Goal: Task Accomplishment & Management: Complete application form

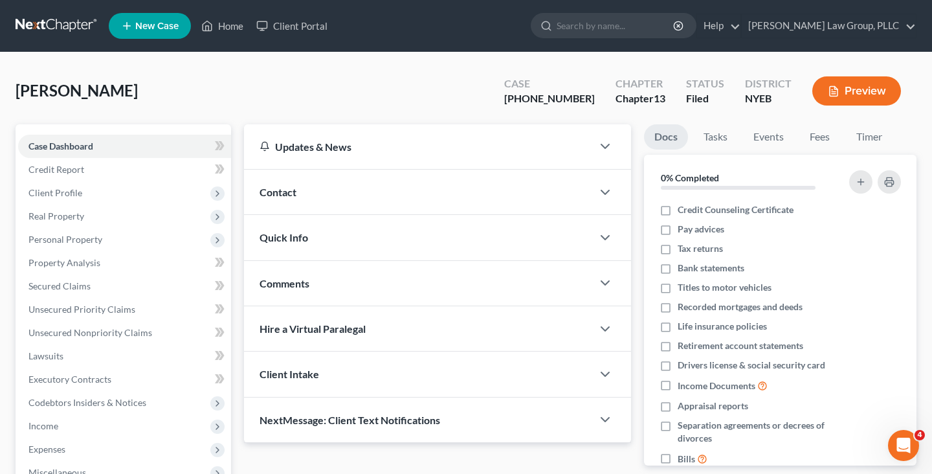
click at [45, 23] on link at bounding box center [57, 25] width 83 height 23
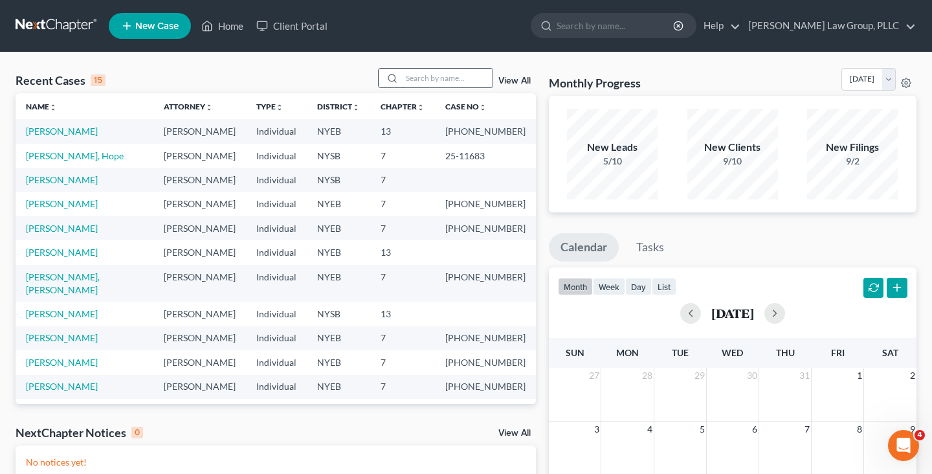
click at [473, 81] on input "search" at bounding box center [447, 78] width 91 height 19
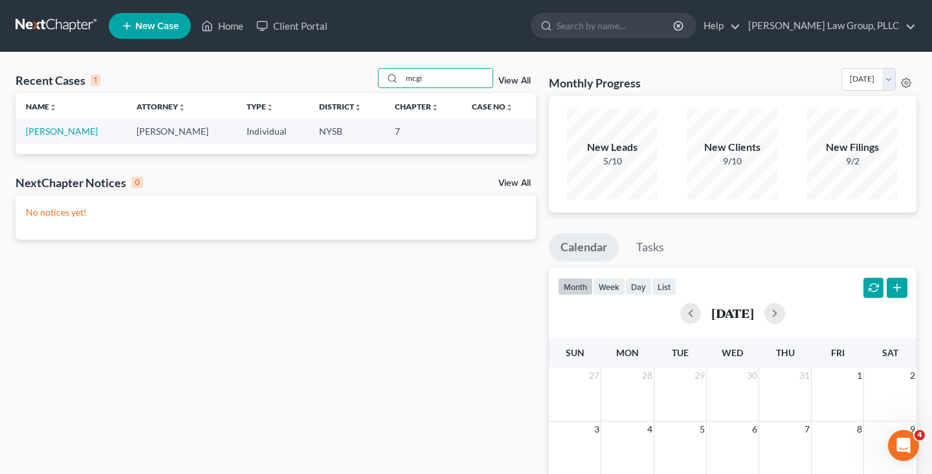
type input "mcgi"
click at [58, 133] on link "McGill, Daphanie" at bounding box center [62, 131] width 72 height 11
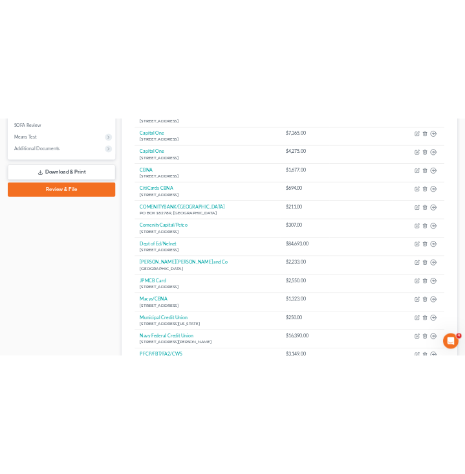
scroll to position [558, 0]
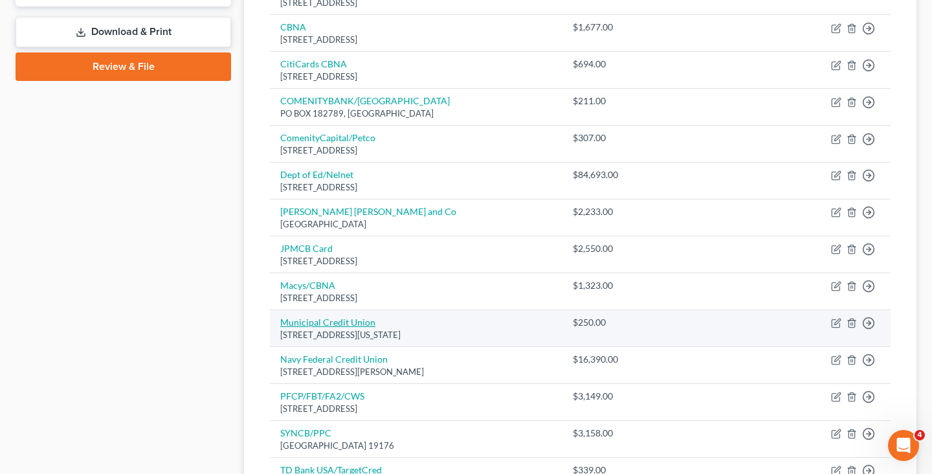
click at [313, 322] on link "Municipal Credit Union" at bounding box center [327, 321] width 95 height 11
select select "35"
select select "10"
select select "0"
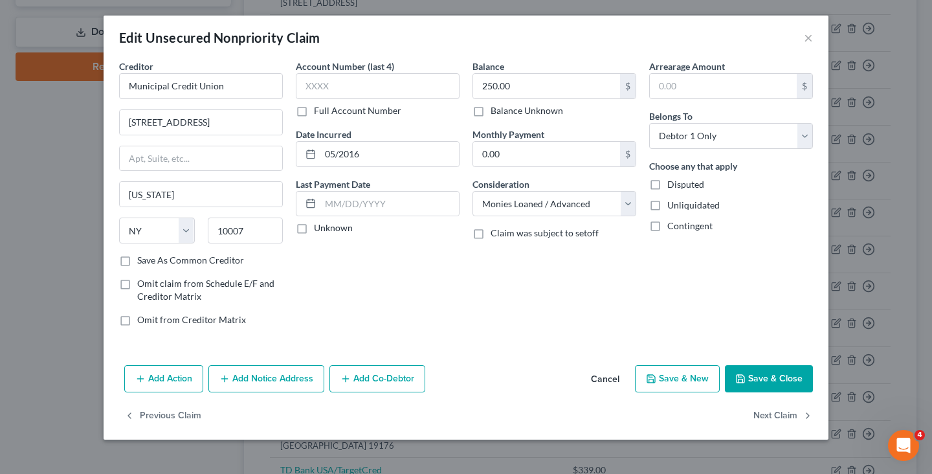
click at [612, 390] on button "Cancel" at bounding box center [604, 379] width 49 height 26
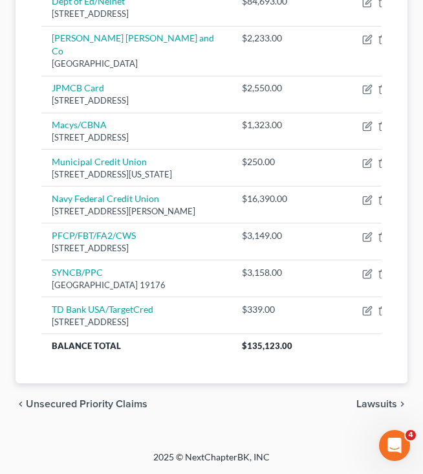
scroll to position [1079, 0]
click at [55, 400] on span "Unsecured Priority Claims" at bounding box center [87, 404] width 122 height 10
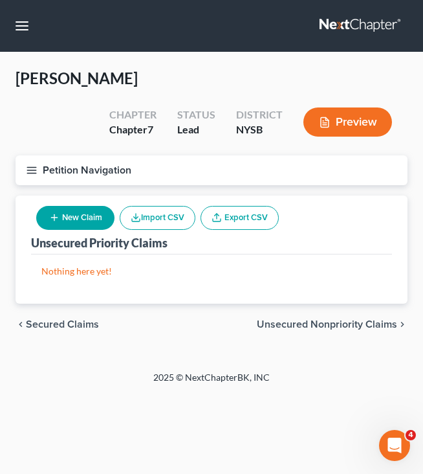
click at [330, 319] on span "Unsecured Nonpriority Claims" at bounding box center [327, 324] width 140 height 10
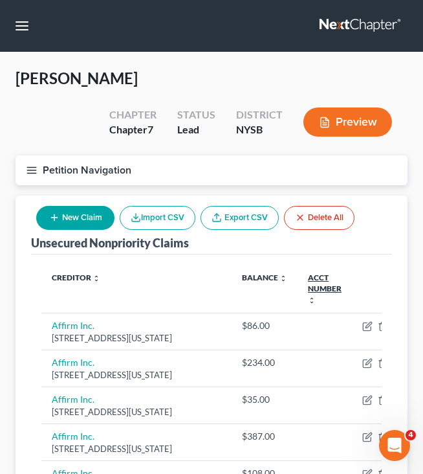
click at [308, 288] on link "Acct Number expand_more expand_less unfold_more" at bounding box center [325, 288] width 34 height 32
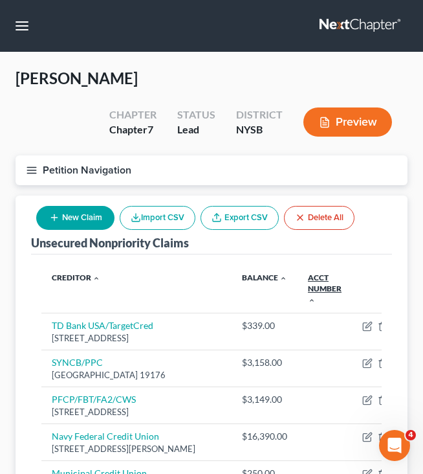
click at [308, 288] on link "Acct Number expand_more expand_less unfold_more" at bounding box center [325, 288] width 34 height 32
click at [89, 276] on link "Creditor expand_more expand_less unfold_more" at bounding box center [75, 277] width 47 height 10
click at [75, 272] on link "Creditor expand_more expand_less unfold_more" at bounding box center [76, 277] width 49 height 10
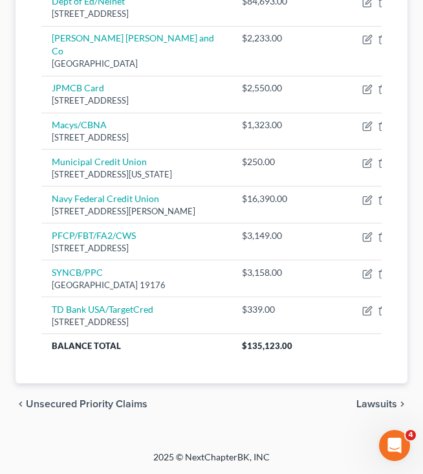
scroll to position [905, 0]
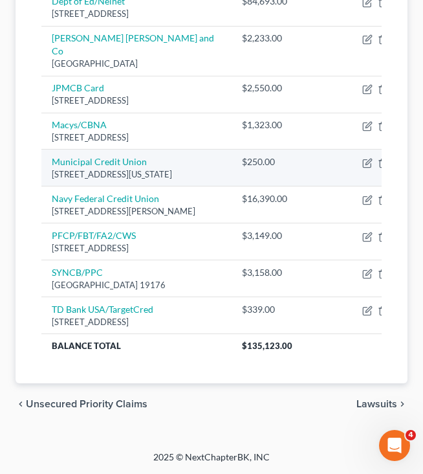
click at [126, 181] on div "22 Cortlandt St, New York, NY 10007" at bounding box center [137, 174] width 170 height 12
click at [126, 167] on link "Municipal Credit Union" at bounding box center [99, 161] width 95 height 11
select select "35"
select select "10"
select select "0"
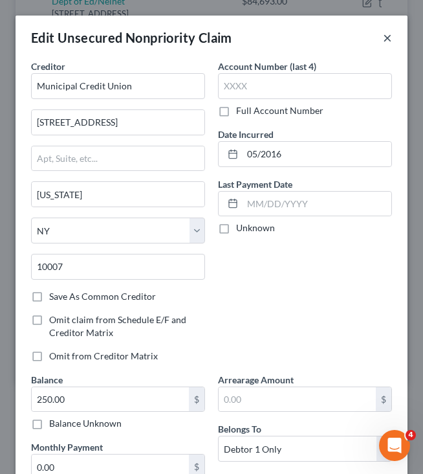
click at [392, 38] on button "×" at bounding box center [387, 38] width 9 height 16
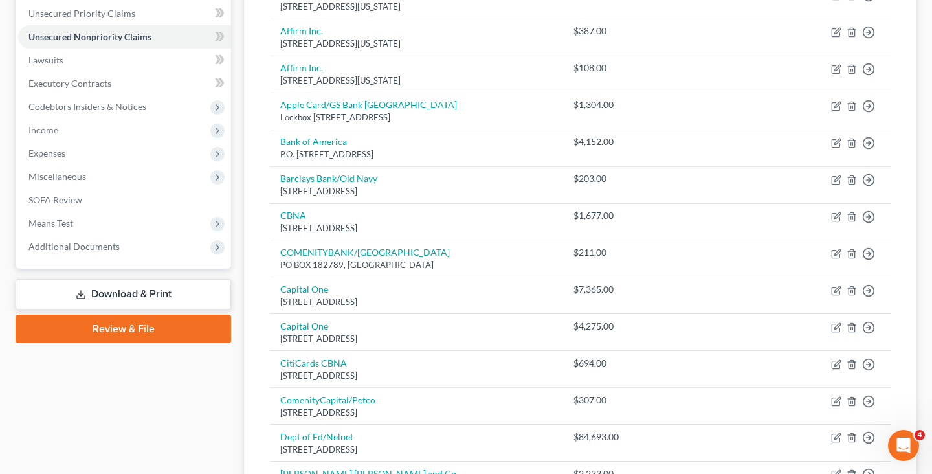
scroll to position [281, 0]
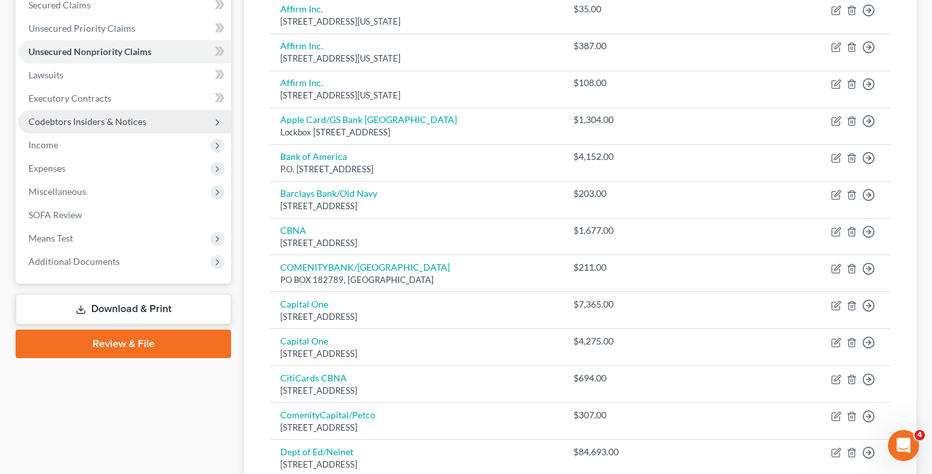
click at [94, 120] on span "Codebtors Insiders & Notices" at bounding box center [87, 121] width 118 height 11
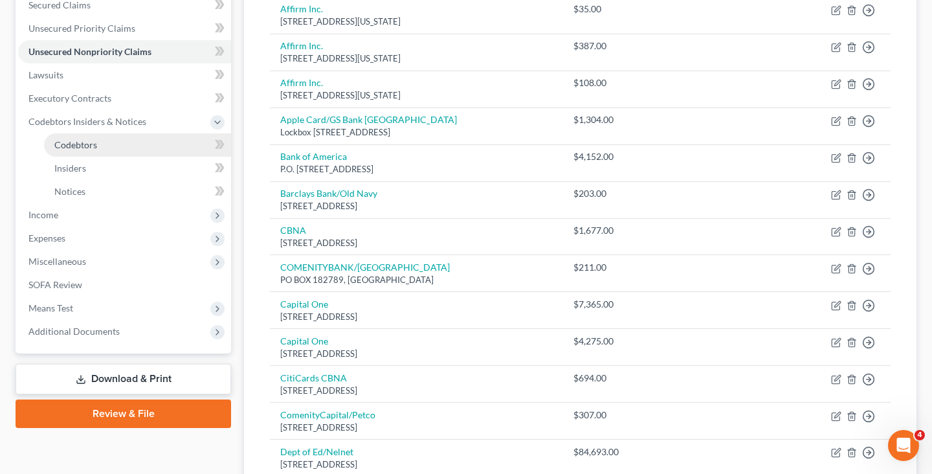
click at [97, 149] on link "Codebtors" at bounding box center [137, 144] width 187 height 23
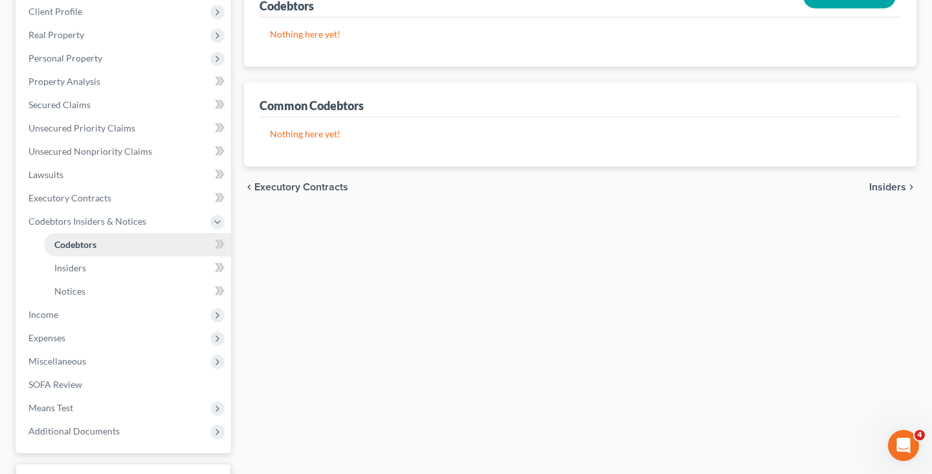
scroll to position [185, 0]
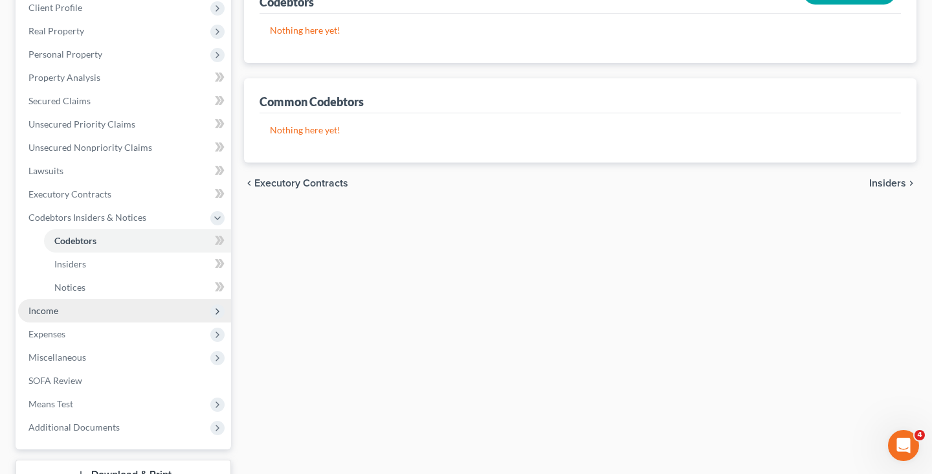
click at [120, 316] on span "Income" at bounding box center [124, 310] width 213 height 23
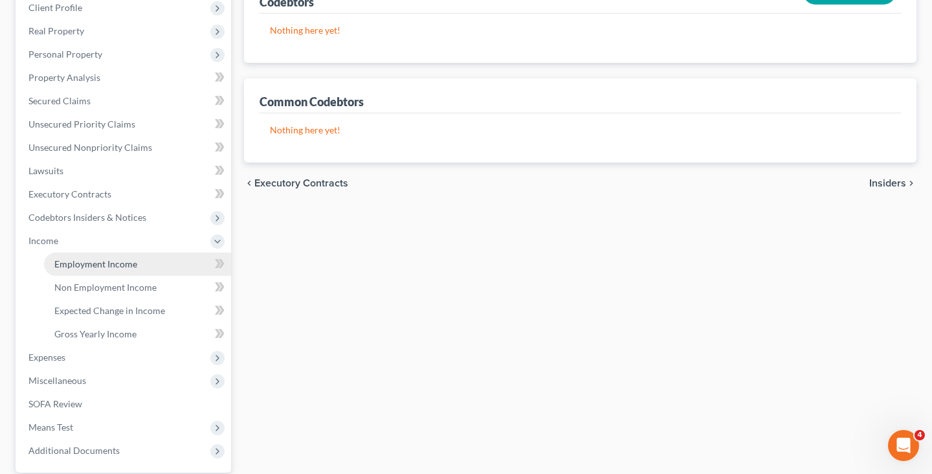
click at [129, 263] on span "Employment Income" at bounding box center [95, 263] width 83 height 11
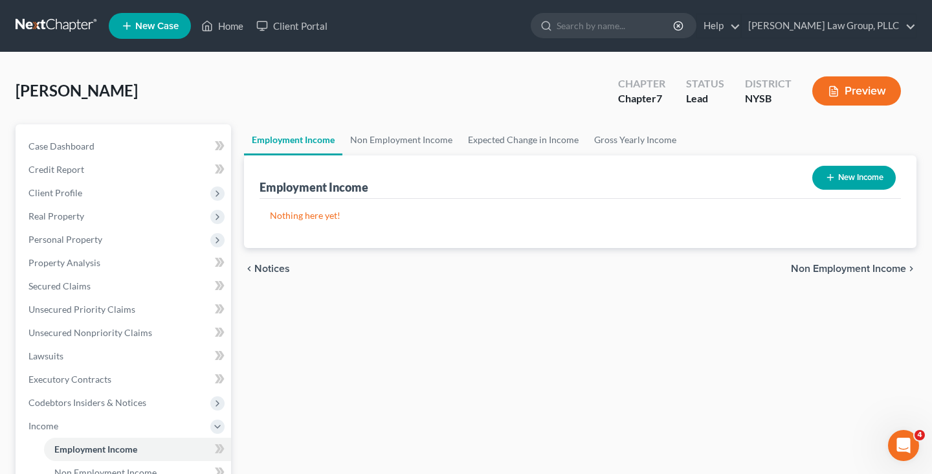
click at [355, 157] on div "Employment Income New Income" at bounding box center [580, 176] width 641 height 43
click at [368, 146] on link "Non Employment Income" at bounding box center [401, 139] width 118 height 31
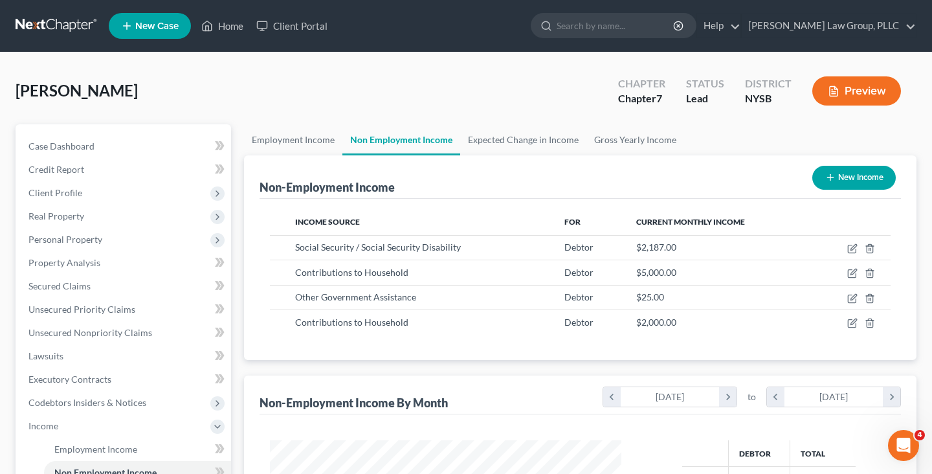
scroll to position [232, 377]
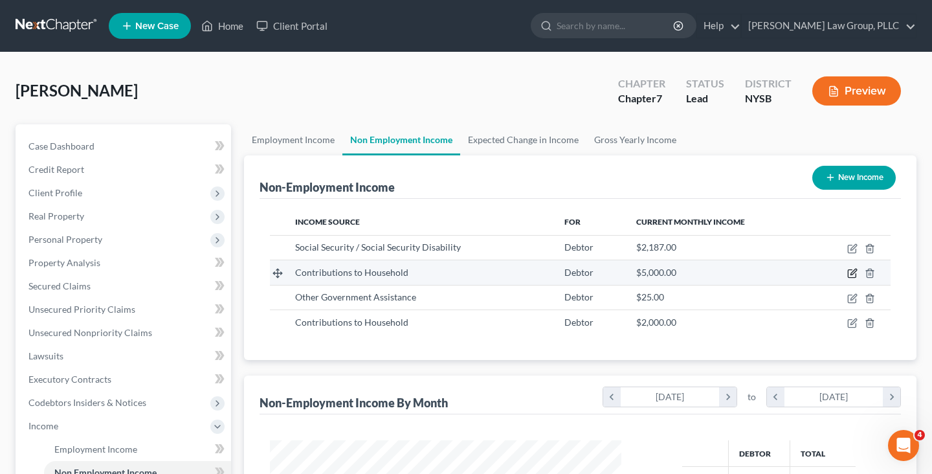
click at [854, 275] on icon "button" at bounding box center [852, 273] width 10 height 10
select select "8"
select select "0"
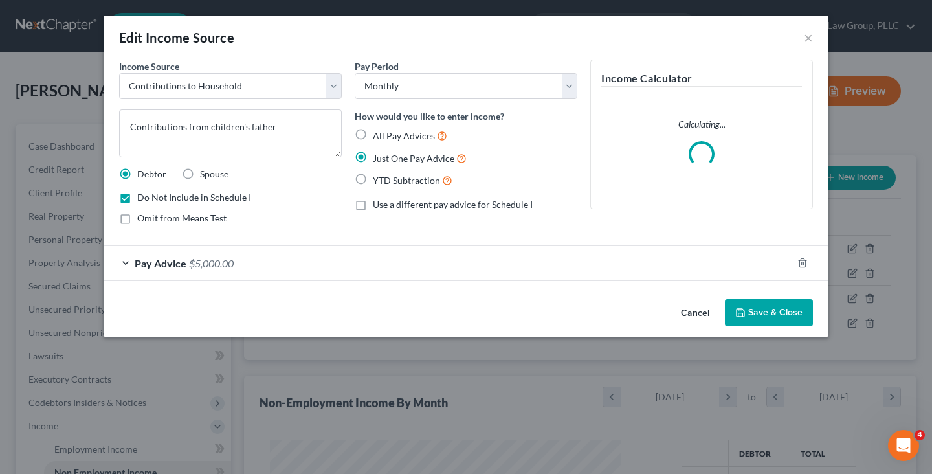
click at [645, 274] on div "Pay Advice $5,000.00" at bounding box center [448, 263] width 689 height 34
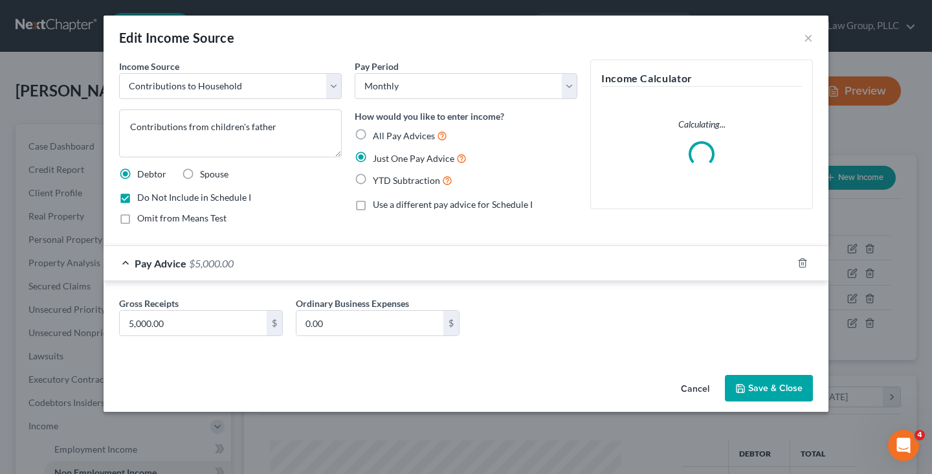
click at [645, 274] on div "Pay Advice $5,000.00" at bounding box center [448, 263] width 689 height 34
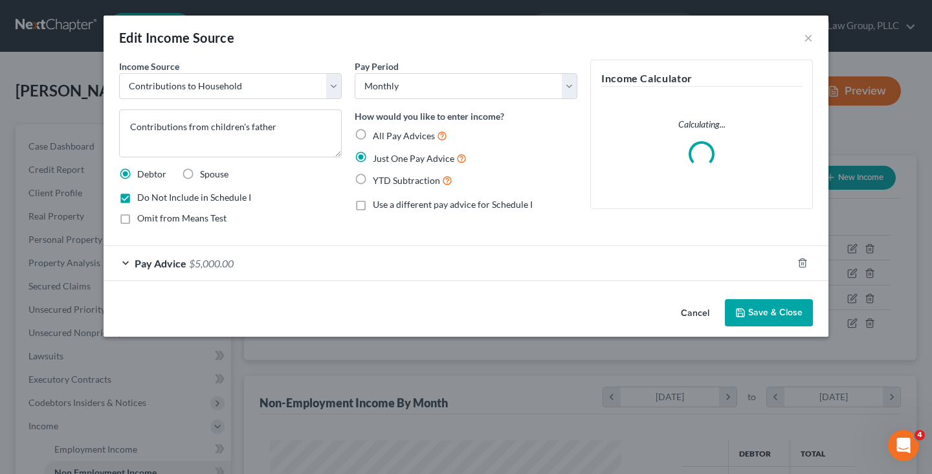
click at [698, 306] on button "Cancel" at bounding box center [694, 313] width 49 height 26
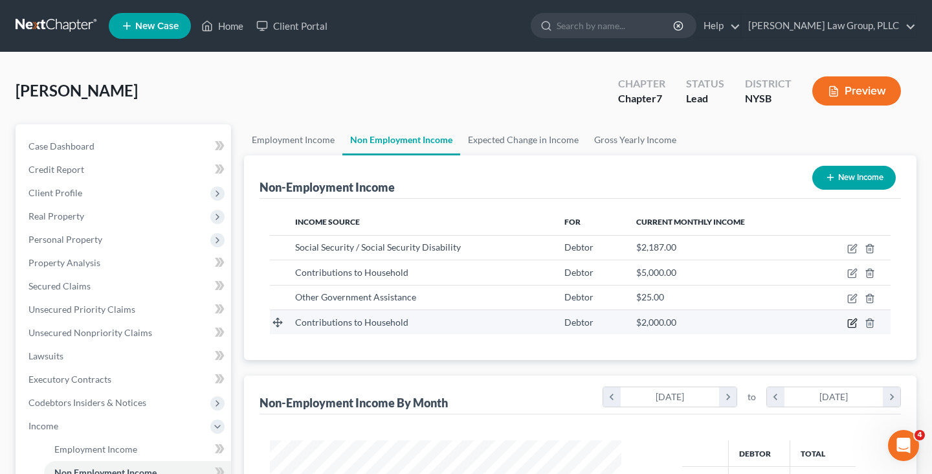
click at [851, 322] on icon "button" at bounding box center [852, 323] width 10 height 10
select select "8"
select select "0"
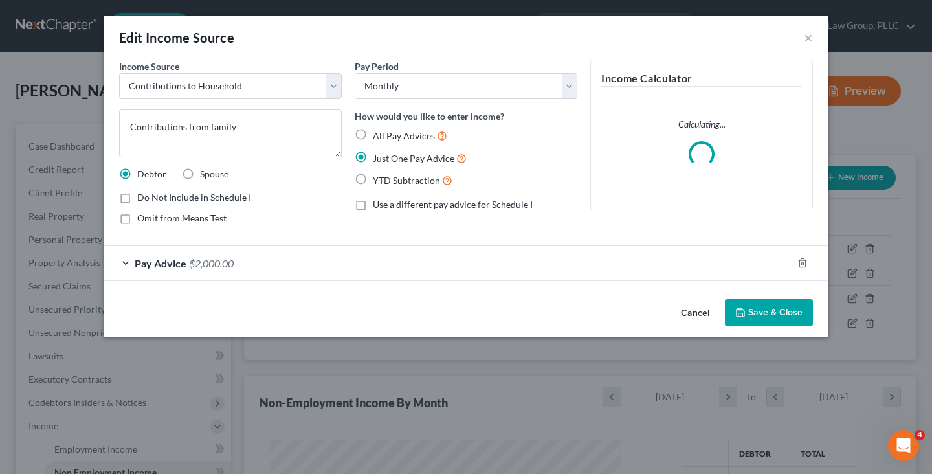
click at [648, 265] on div "Pay Advice $2,000.00" at bounding box center [448, 263] width 689 height 34
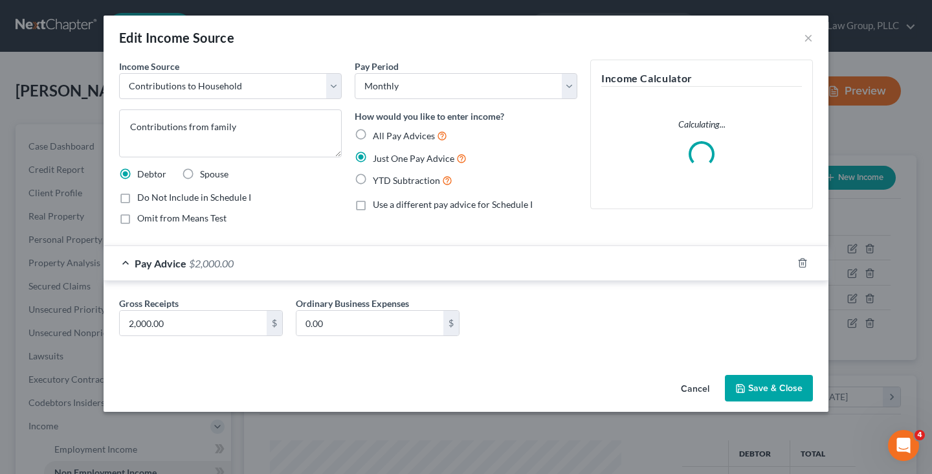
click at [648, 265] on div "Pay Advice $2,000.00" at bounding box center [448, 263] width 689 height 34
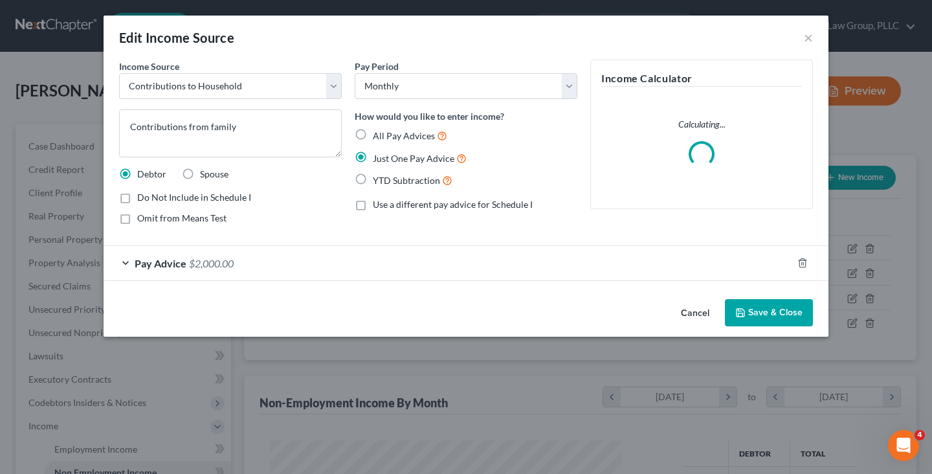
click at [679, 310] on button "Cancel" at bounding box center [694, 313] width 49 height 26
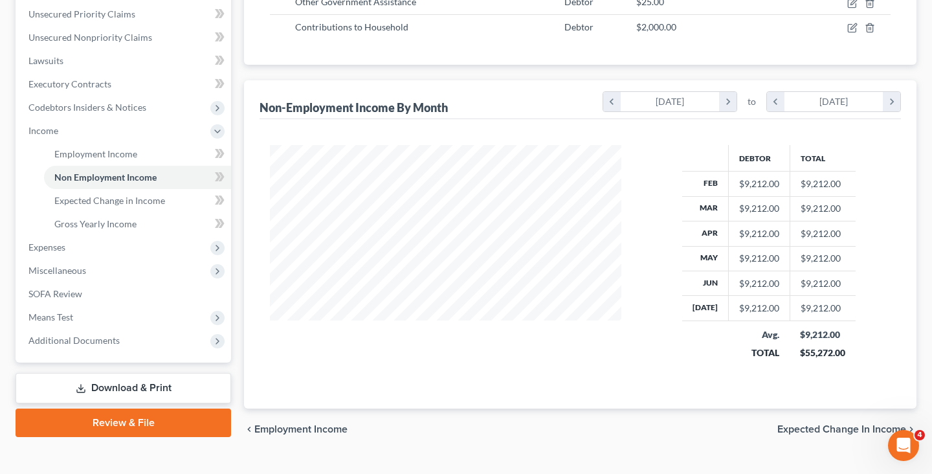
scroll to position [320, 0]
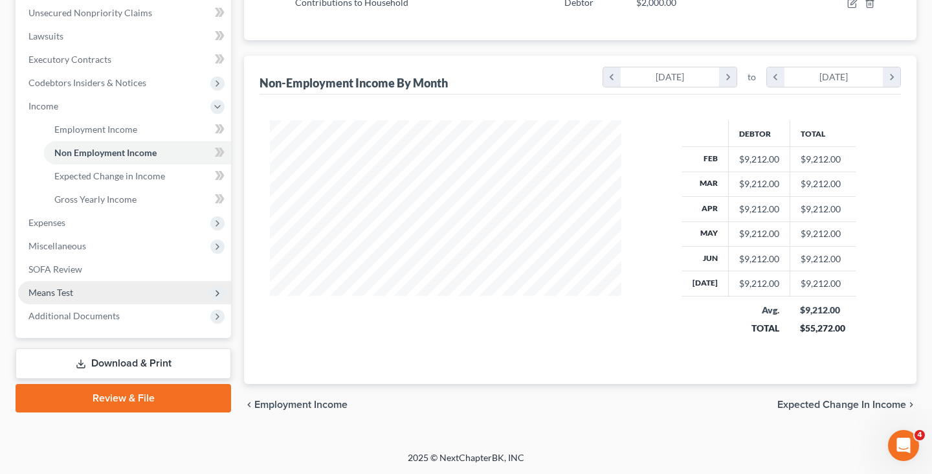
click at [119, 291] on span "Means Test" at bounding box center [124, 292] width 213 height 23
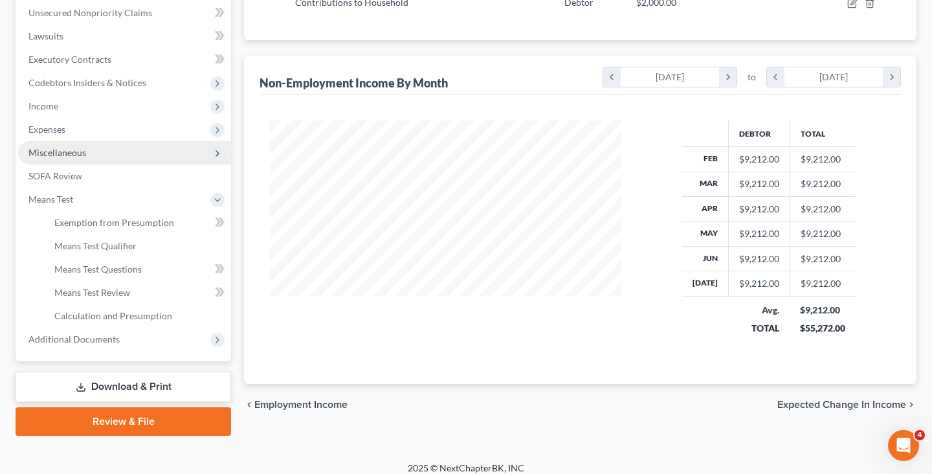
click at [133, 146] on span "Miscellaneous" at bounding box center [124, 152] width 213 height 23
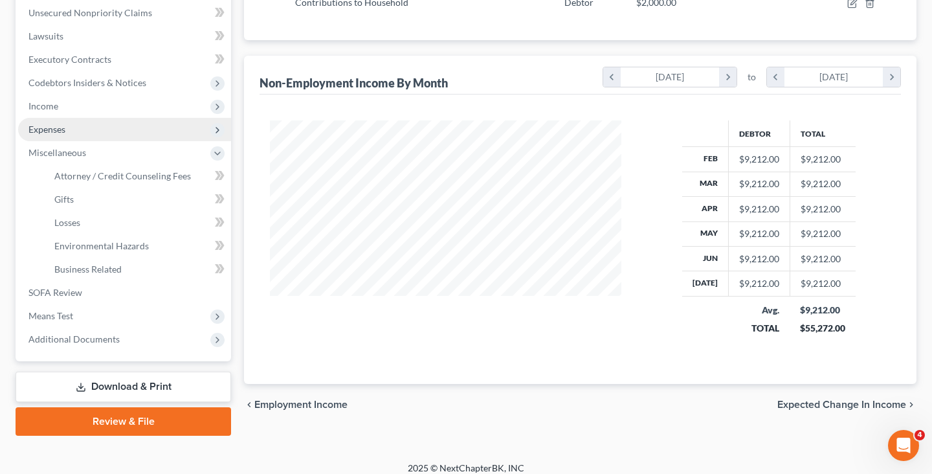
click at [130, 129] on span "Expenses" at bounding box center [124, 129] width 213 height 23
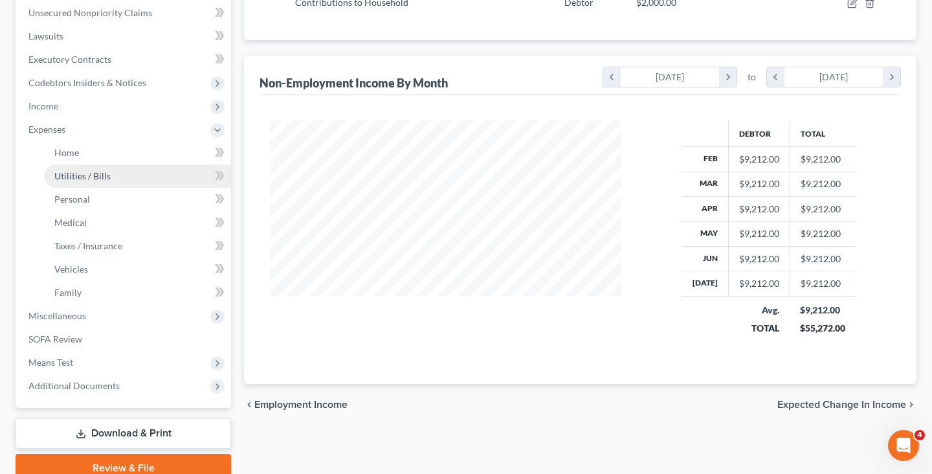
click at [130, 173] on link "Utilities / Bills" at bounding box center [137, 175] width 187 height 23
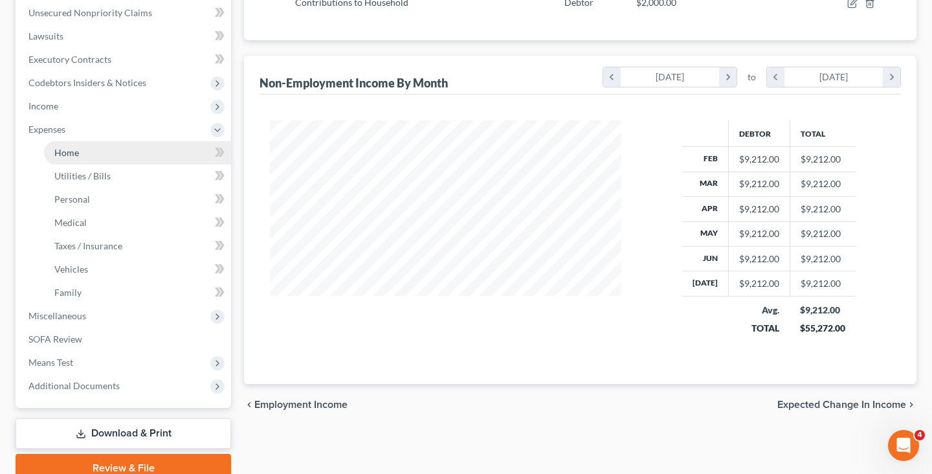
click at [108, 147] on link "Home" at bounding box center [137, 152] width 187 height 23
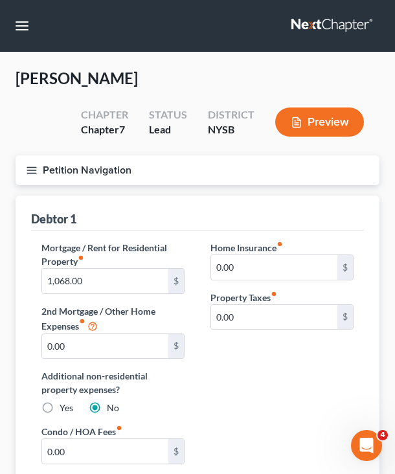
click at [146, 169] on button "Petition Navigation" at bounding box center [198, 170] width 364 height 30
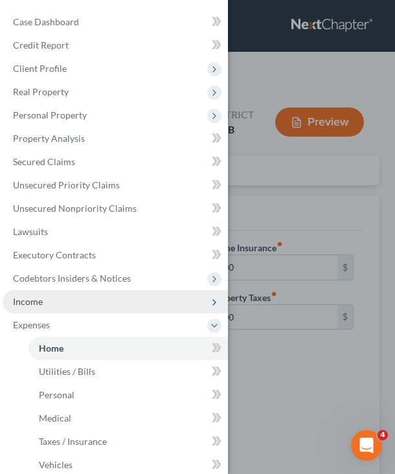
click at [81, 309] on span "Income" at bounding box center [115, 301] width 225 height 23
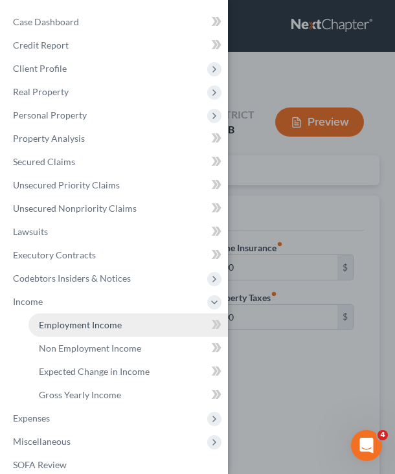
click at [82, 319] on span "Employment Income" at bounding box center [80, 324] width 83 height 11
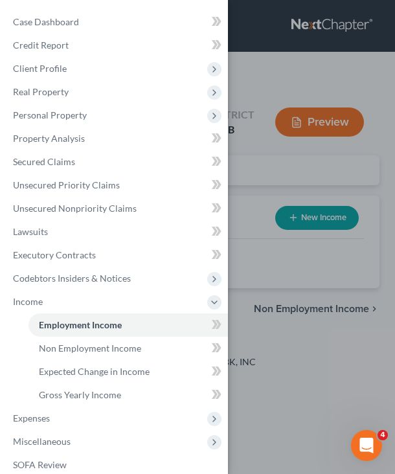
click at [254, 238] on div "Case Dashboard Payments Invoices Payments Payments Credit Report Client Profile" at bounding box center [197, 237] width 395 height 474
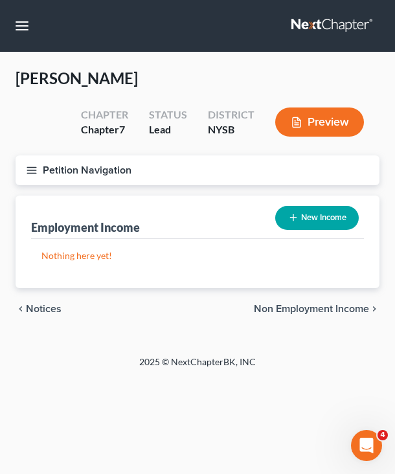
click at [276, 306] on span "Non Employment Income" at bounding box center [311, 309] width 115 height 10
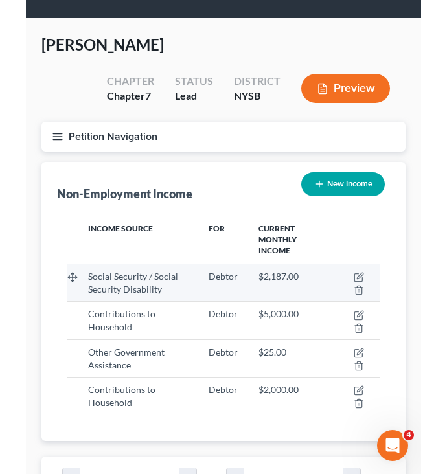
scroll to position [36, 0]
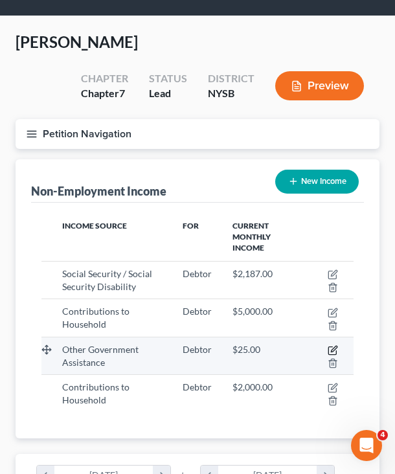
click at [329, 349] on icon "button" at bounding box center [332, 350] width 10 height 10
select select "5"
select select "0"
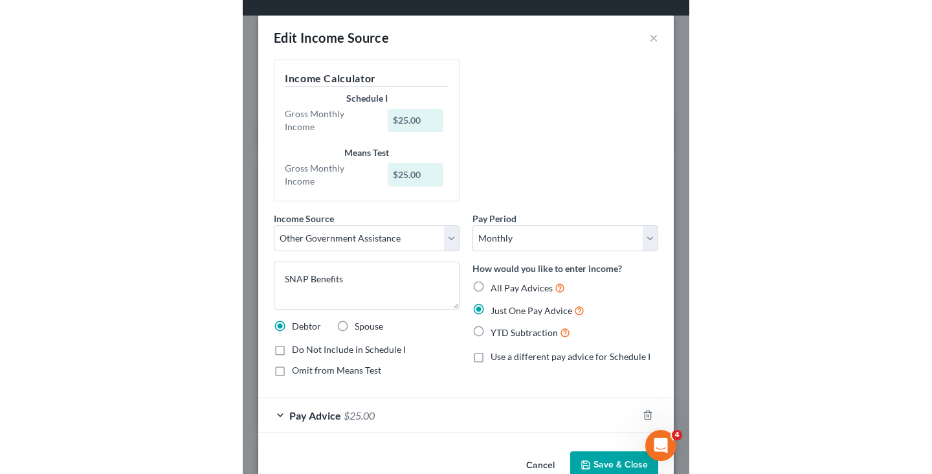
scroll to position [646914, 646769]
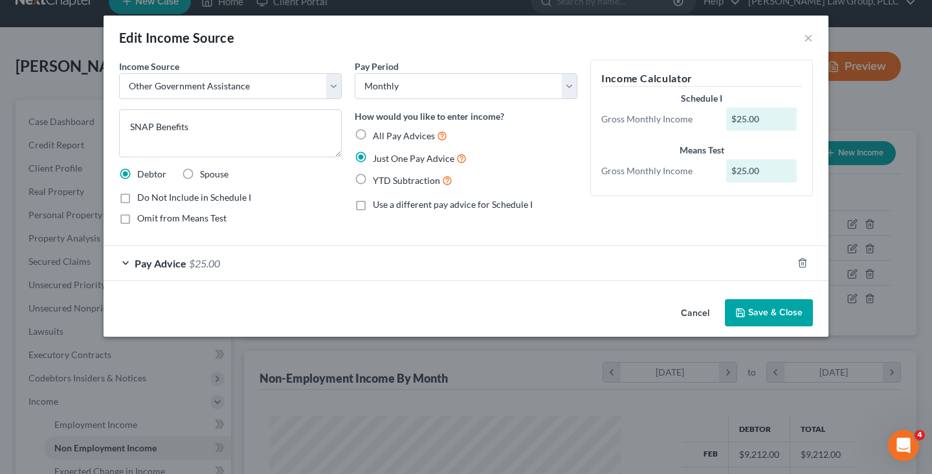
click at [817, 38] on div "Edit Income Source ×" at bounding box center [466, 38] width 725 height 44
click at [812, 38] on button "×" at bounding box center [808, 38] width 9 height 16
